Goal: Task Accomplishment & Management: Manage account settings

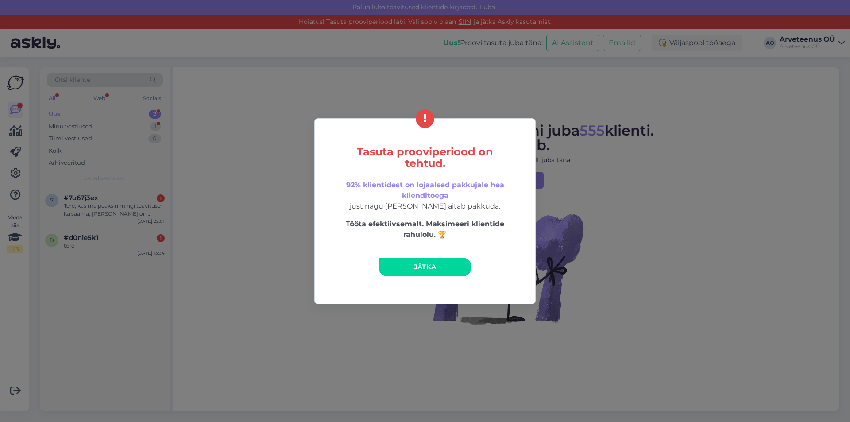
click at [433, 268] on span "Jätka" at bounding box center [425, 266] width 23 height 8
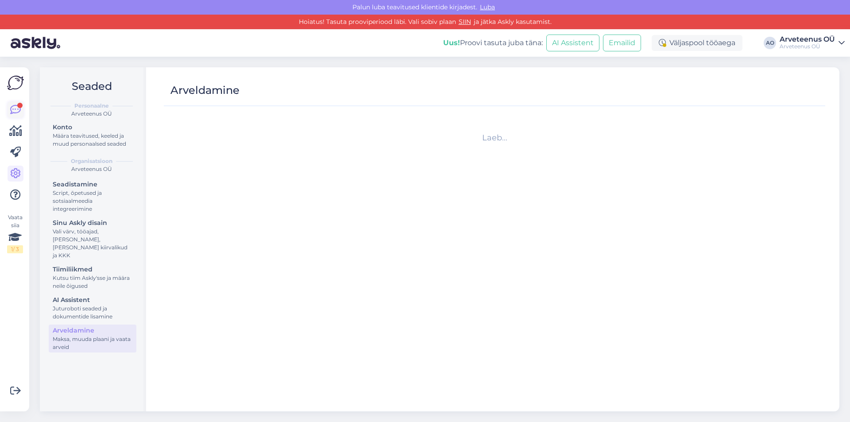
click at [15, 108] on icon at bounding box center [15, 109] width 11 height 11
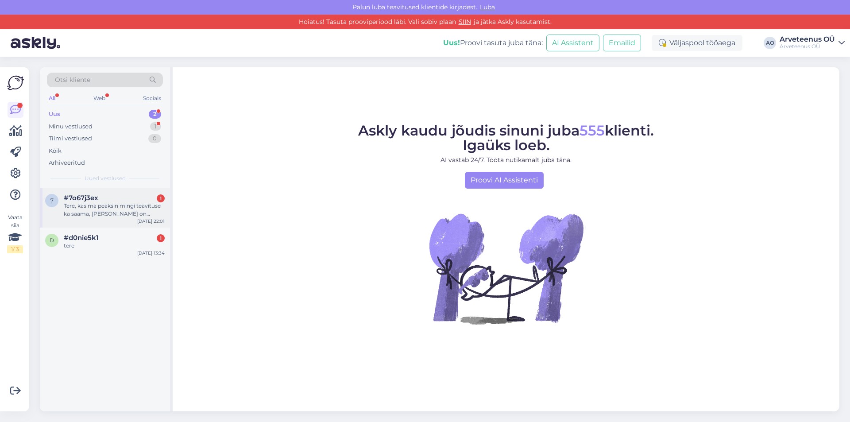
click at [114, 208] on div "Tere, kas ma peaksin mingi teavituse ka saama, [PERSON_NAME] on tasutud maksja …" at bounding box center [114, 210] width 101 height 16
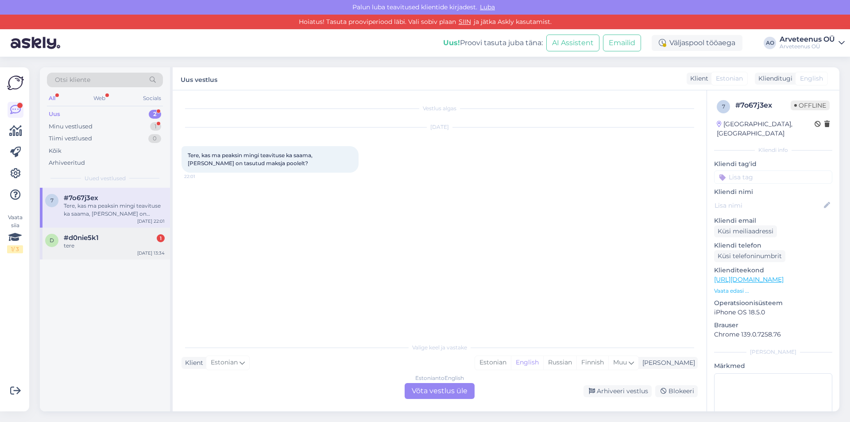
click at [79, 238] on span "#d0nie5k1" at bounding box center [81, 238] width 35 height 8
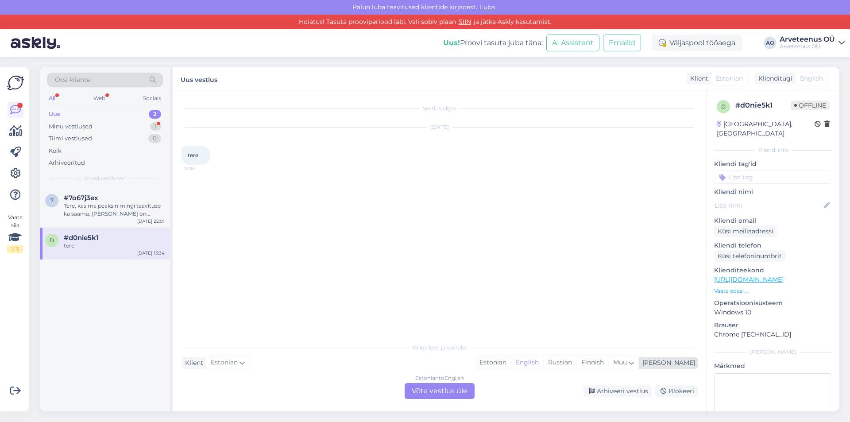
click at [511, 364] on div "Estonian" at bounding box center [493, 362] width 36 height 13
click at [695, 43] on div "Väljaspool tööaega" at bounding box center [697, 43] width 91 height 16
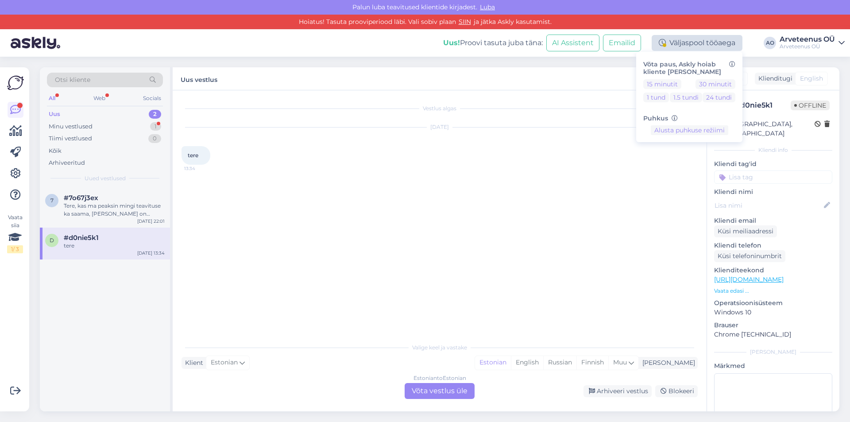
click at [695, 43] on div "Väljaspool tööaega" at bounding box center [697, 43] width 91 height 16
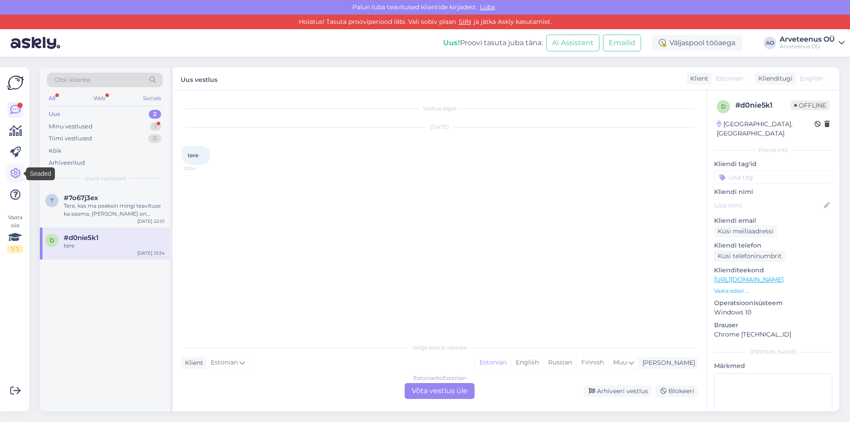
click at [15, 171] on icon at bounding box center [15, 173] width 11 height 11
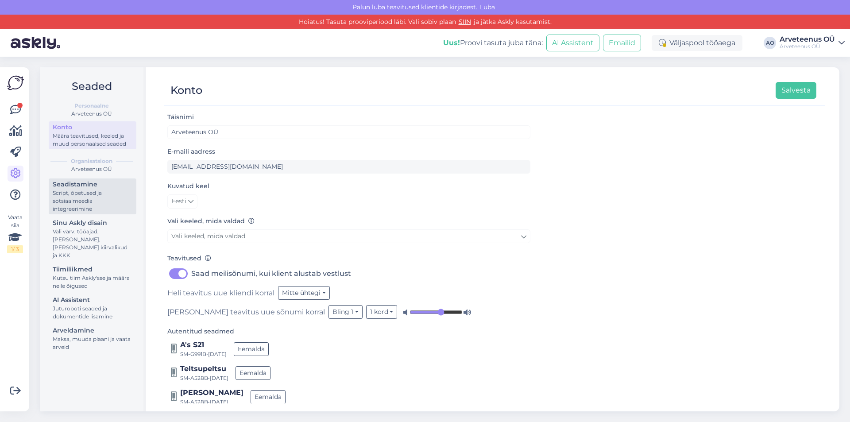
click at [70, 186] on div "Seadistamine" at bounding box center [93, 184] width 80 height 9
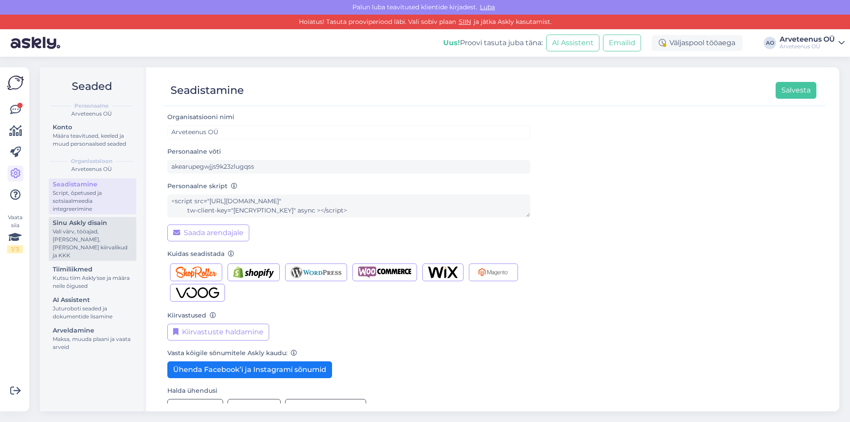
click at [74, 218] on div "Sinu Askly disain" at bounding box center [93, 222] width 80 height 9
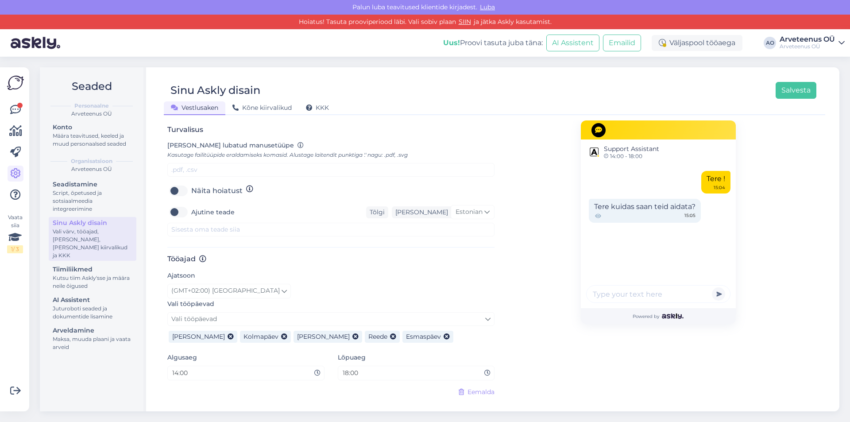
scroll to position [365, 0]
click at [213, 366] on input "14:00" at bounding box center [242, 371] width 143 height 10
click at [314, 368] on icon at bounding box center [317, 371] width 6 height 6
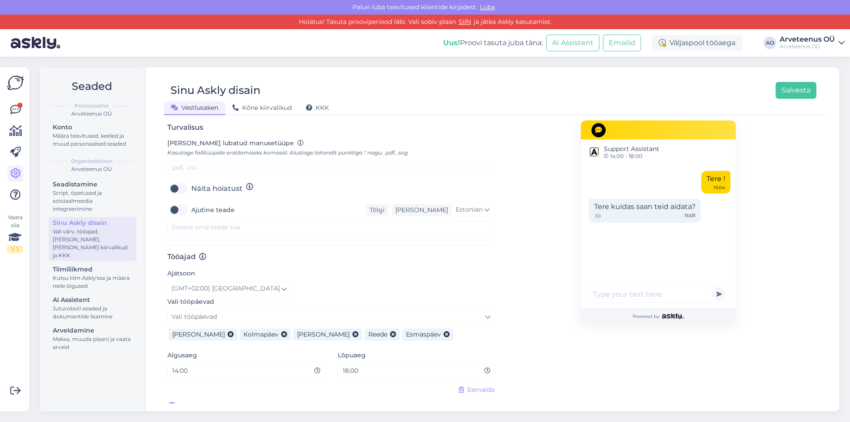
click at [178, 366] on input "14:00" at bounding box center [242, 371] width 143 height 10
type input "10:00"
click at [346, 366] on input "18:00" at bounding box center [413, 371] width 143 height 10
type input "16:00"
click at [802, 93] on button "Salvesta" at bounding box center [795, 90] width 41 height 17
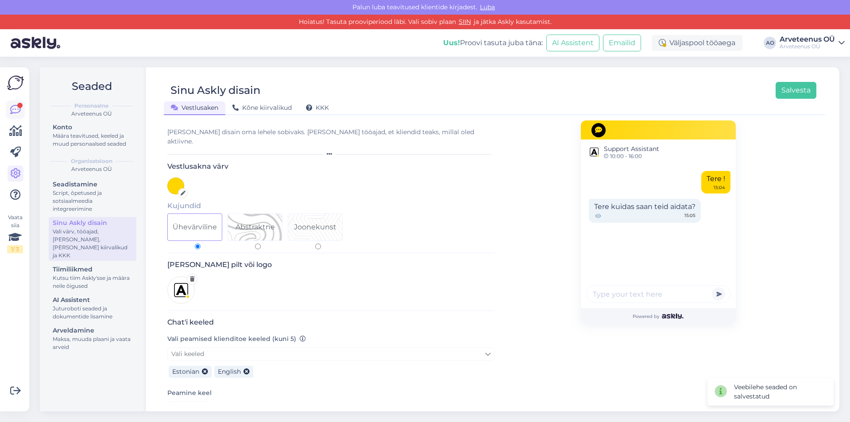
click at [11, 106] on icon at bounding box center [15, 109] width 11 height 11
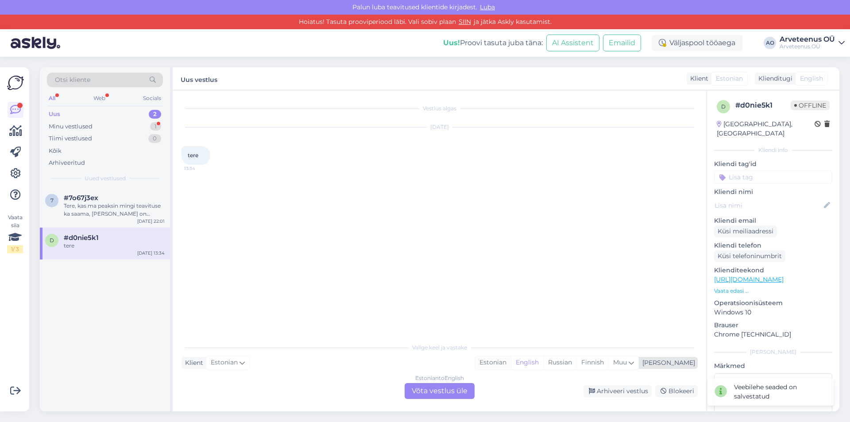
click at [511, 359] on div "Estonian" at bounding box center [493, 362] width 36 height 13
click at [451, 390] on div "Estonian to Estonian Võta vestlus üle" at bounding box center [440, 391] width 70 height 16
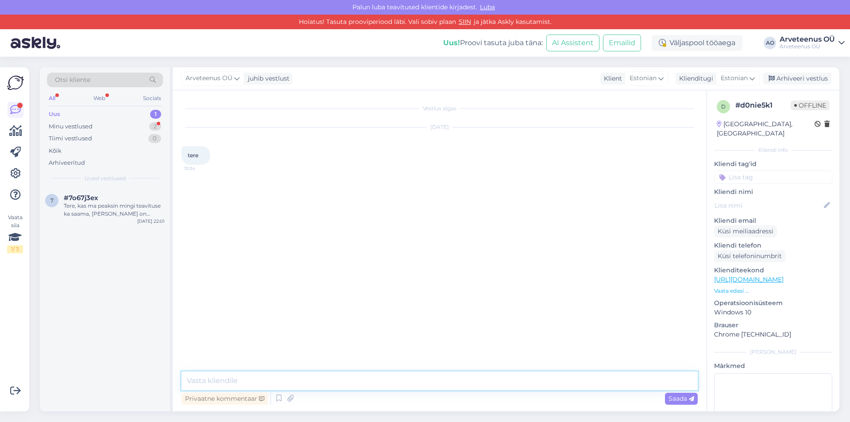
click at [260, 381] on textarea at bounding box center [439, 380] width 516 height 19
type textarea "Tere"
click at [137, 197] on div "#7o67j3ex" at bounding box center [114, 198] width 101 height 8
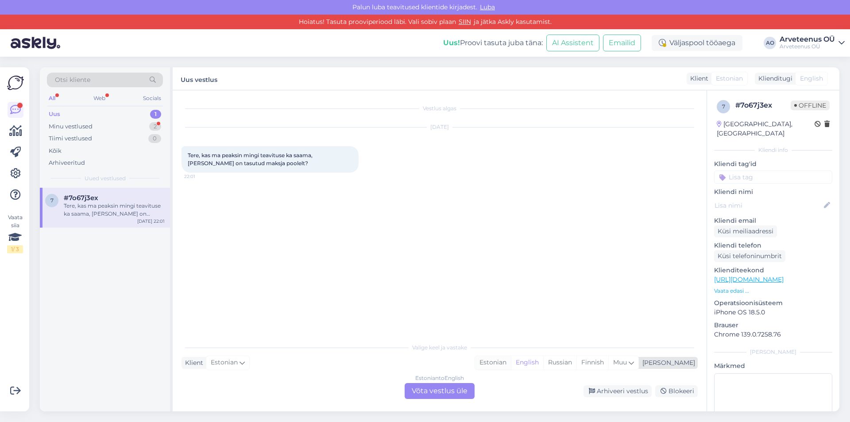
click at [511, 363] on div "Estonian" at bounding box center [493, 362] width 36 height 13
click at [439, 391] on div "Estonian to Estonian Võta vestlus üle" at bounding box center [440, 391] width 70 height 16
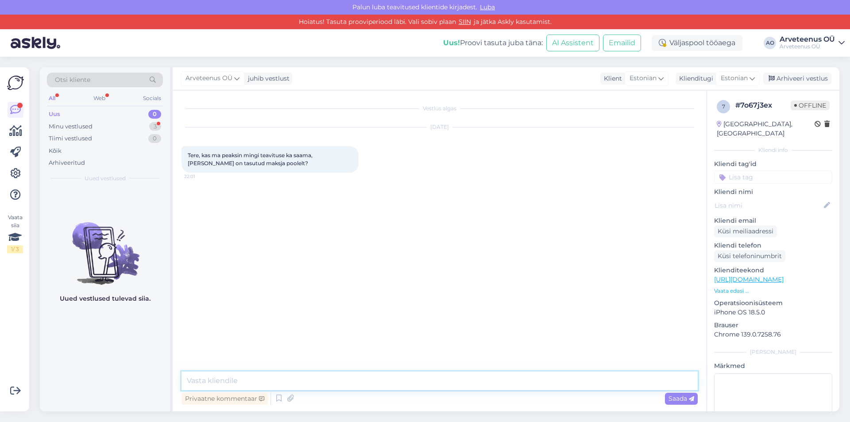
click at [256, 379] on textarea at bounding box center [439, 380] width 516 height 19
type textarea "Tere! [PERSON_NAME] laekub ja [PERSON_NAME] raamatupidamine selle sisestab, sii…"
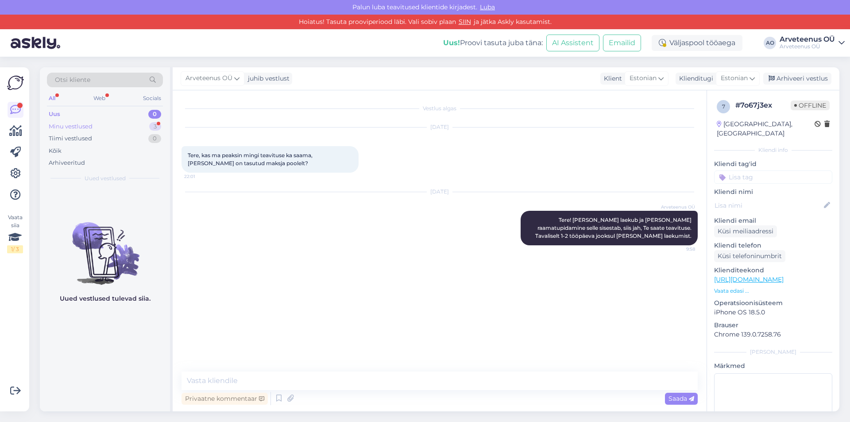
click at [82, 126] on div "Minu vestlused" at bounding box center [71, 126] width 44 height 9
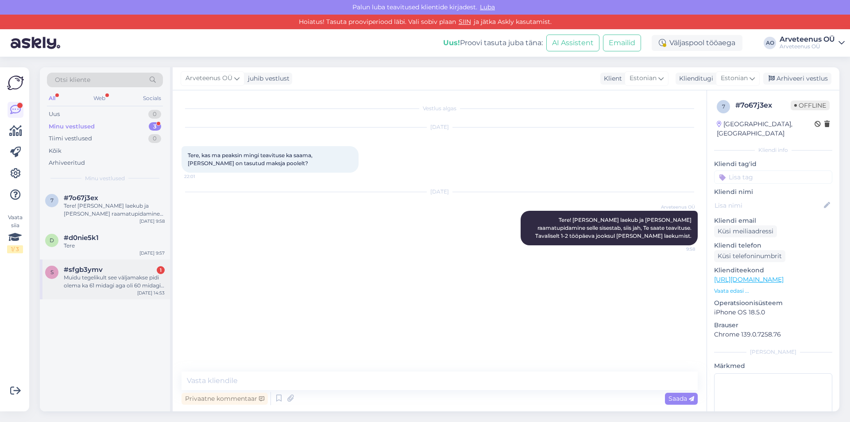
click at [90, 268] on span "#sfgb3ymv" at bounding box center [83, 270] width 39 height 8
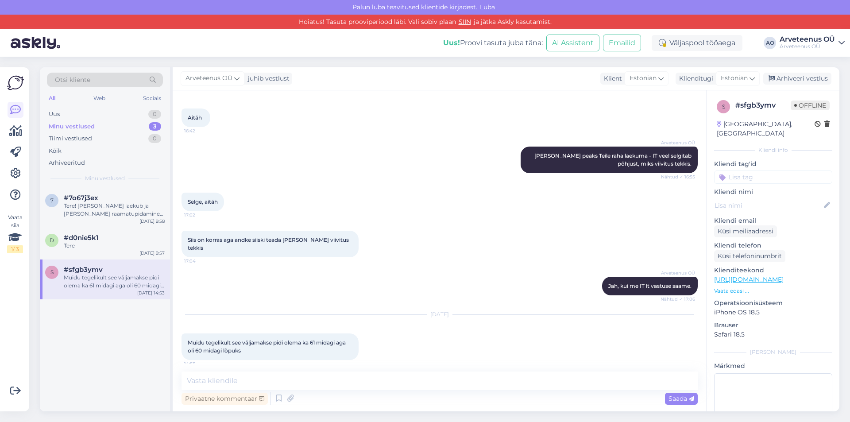
scroll to position [406, 0]
